Goal: Task Accomplishment & Management: Manage account settings

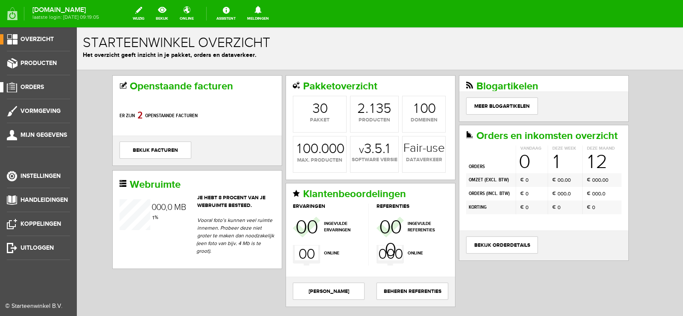
click at [33, 87] on span "Orders" at bounding box center [32, 86] width 23 height 7
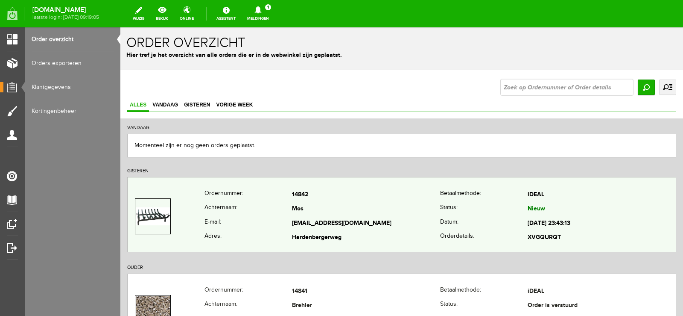
click at [385, 208] on td "Mos" at bounding box center [366, 209] width 148 height 15
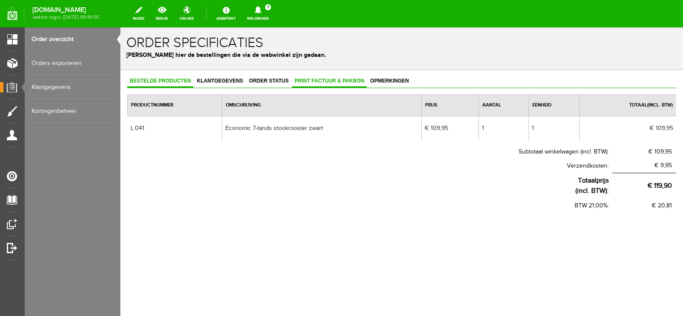
click at [326, 83] on span "Print factuur & pakbon" at bounding box center [329, 81] width 75 height 6
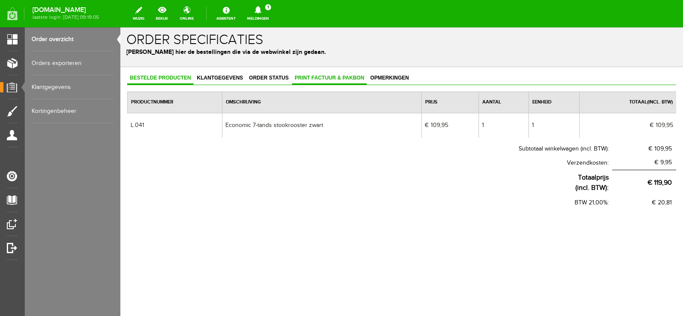
click at [329, 77] on span "Print factuur & pakbon" at bounding box center [329, 78] width 75 height 6
click at [269, 9] on icon at bounding box center [258, 10] width 22 height 8
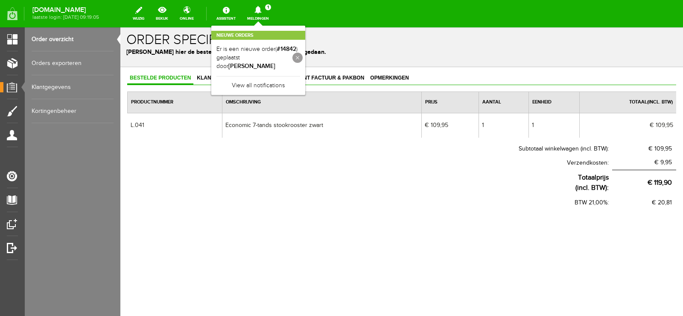
click at [303, 54] on link at bounding box center [298, 58] width 10 height 10
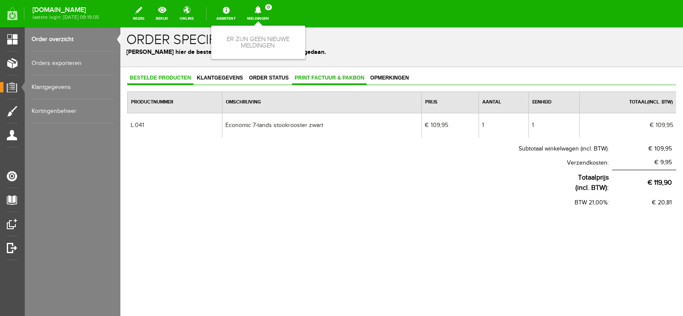
click at [320, 78] on span "Print factuur & pakbon" at bounding box center [329, 78] width 75 height 6
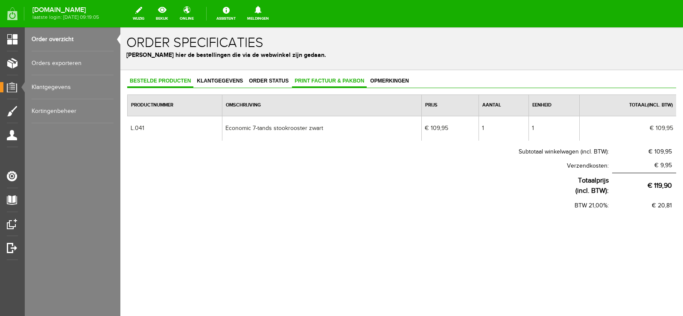
click at [333, 80] on span "Print factuur & pakbon" at bounding box center [329, 81] width 75 height 6
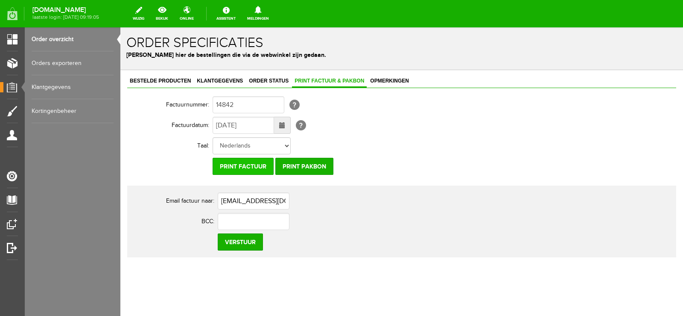
click at [262, 165] on input "Print factuur" at bounding box center [243, 166] width 61 height 17
click at [295, 162] on input "Print pakbon" at bounding box center [305, 166] width 58 height 17
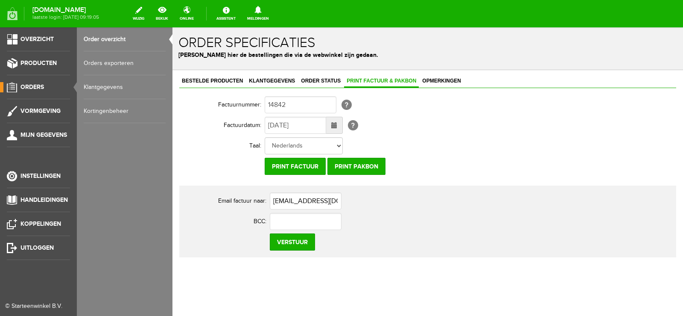
click at [31, 86] on span "Orders" at bounding box center [32, 86] width 23 height 7
